Goal: Information Seeking & Learning: Learn about a topic

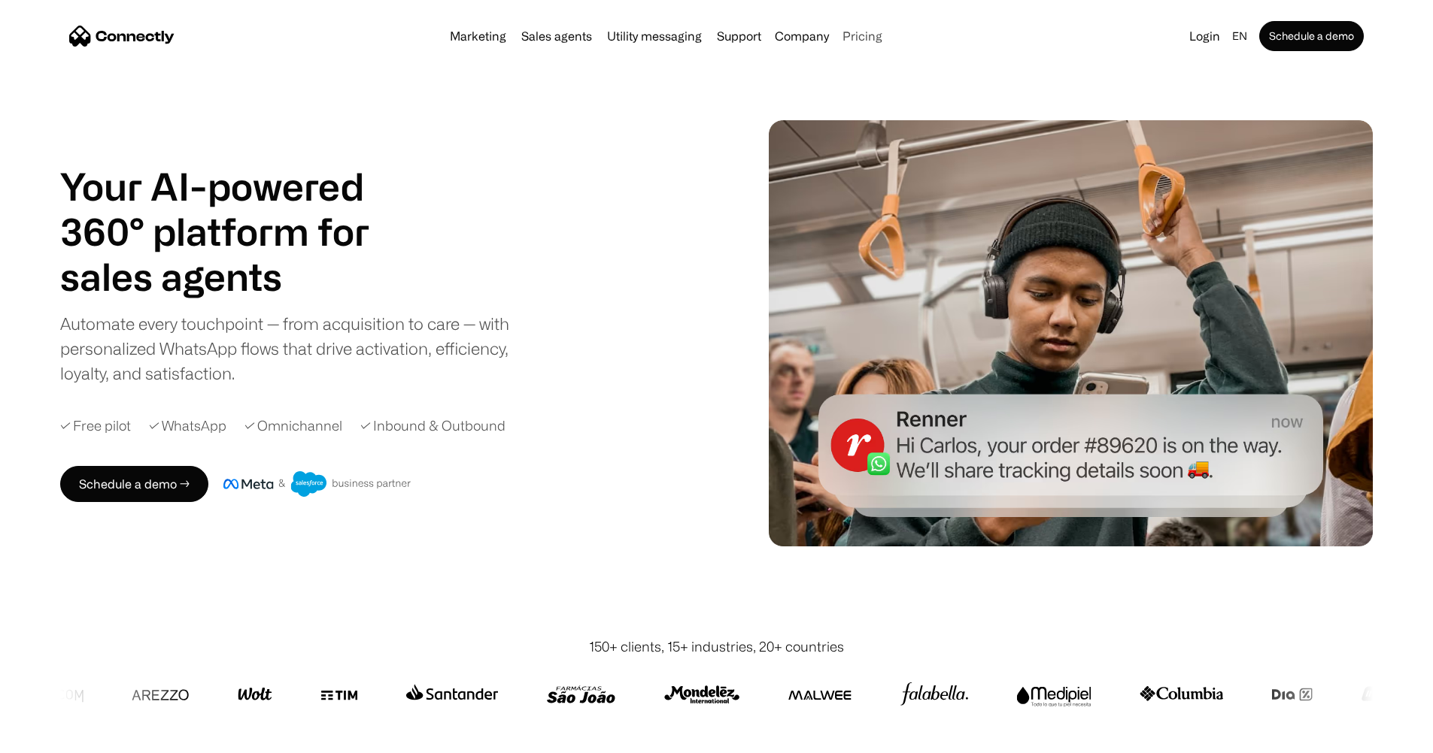
click at [881, 42] on link "Pricing" at bounding box center [862, 36] width 52 height 12
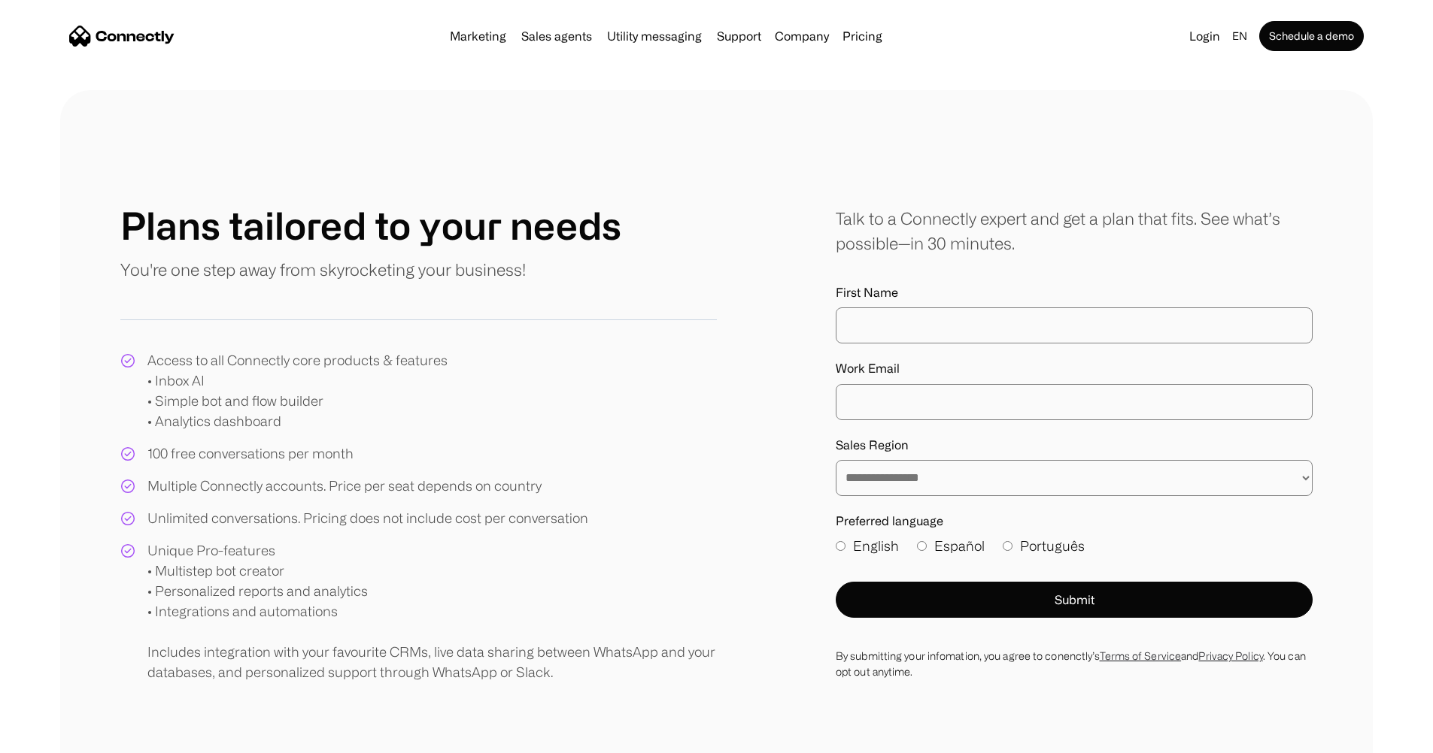
click at [164, 32] on img at bounding box center [121, 36] width 105 height 21
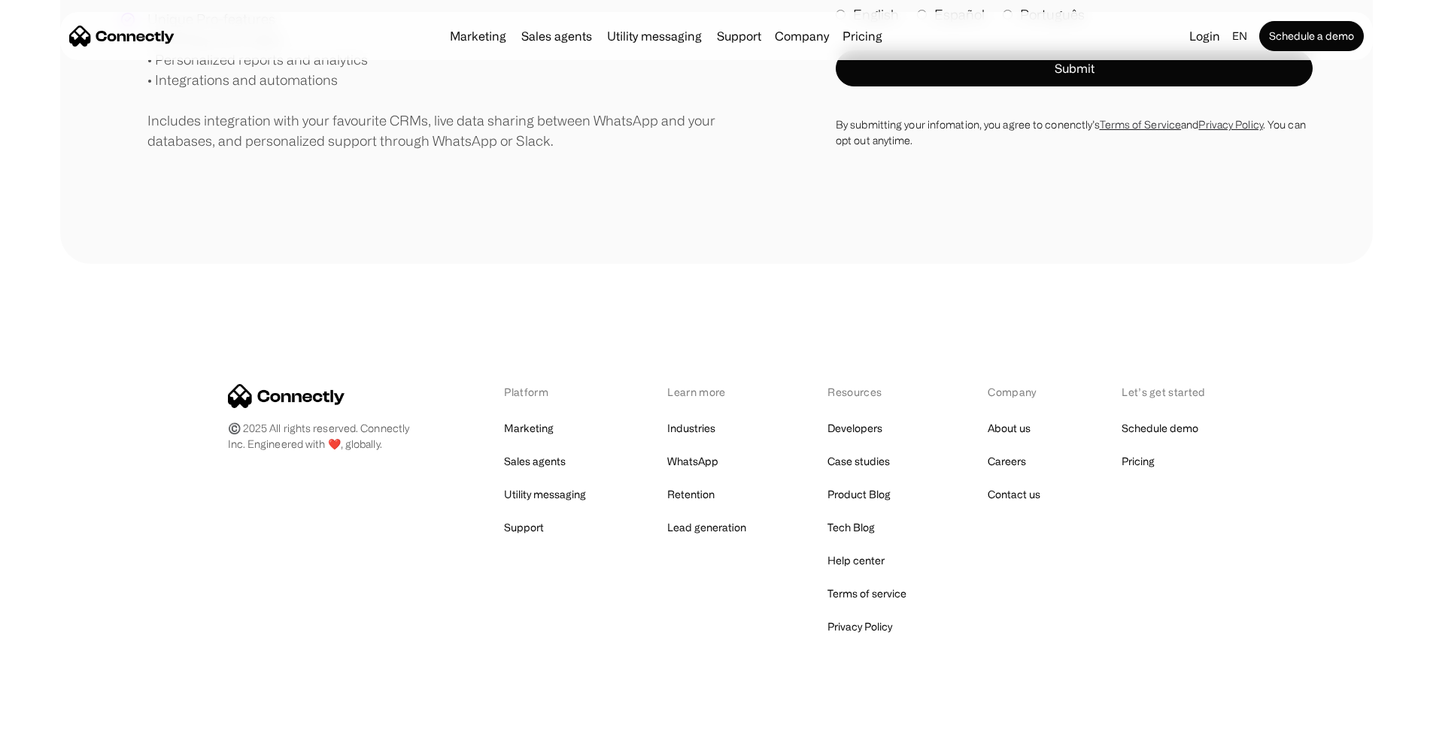
scroll to position [627, 0]
